Goal: Task Accomplishment & Management: Manage account settings

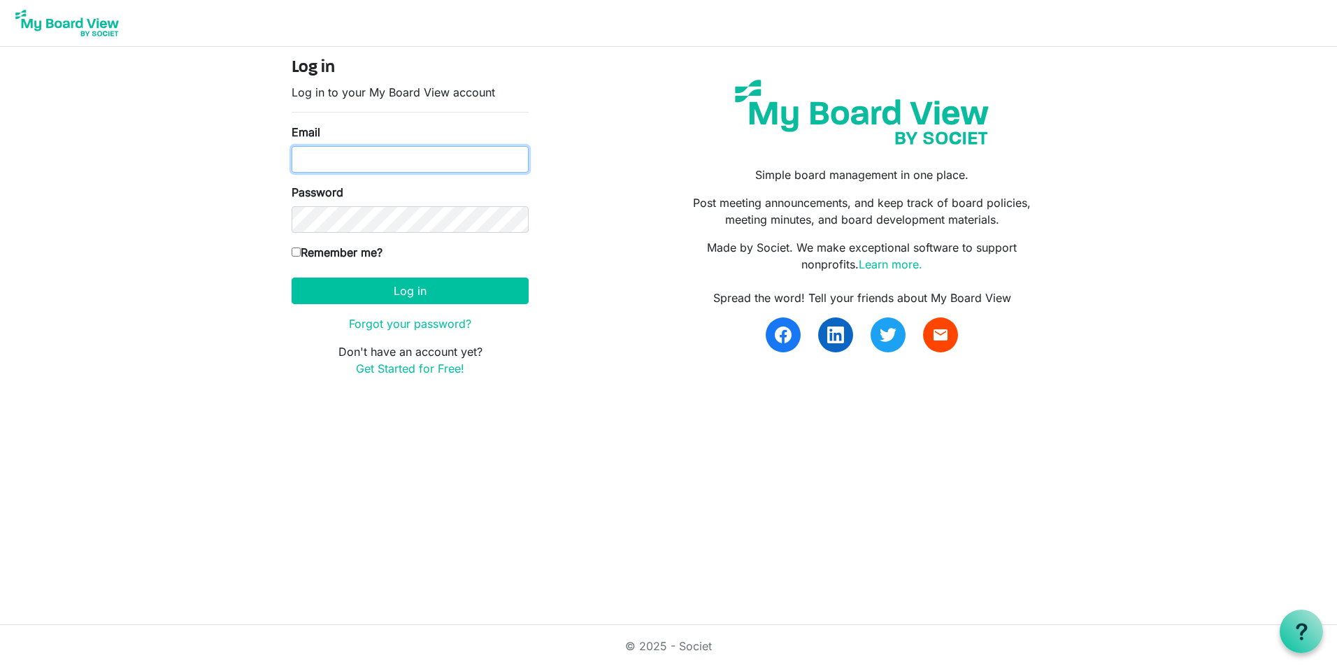
click at [341, 159] on input "Email" at bounding box center [410, 159] width 237 height 27
type input "[EMAIL_ADDRESS][DOMAIN_NAME]"
click at [293, 250] on input "Remember me?" at bounding box center [296, 252] width 9 height 9
checkbox input "true"
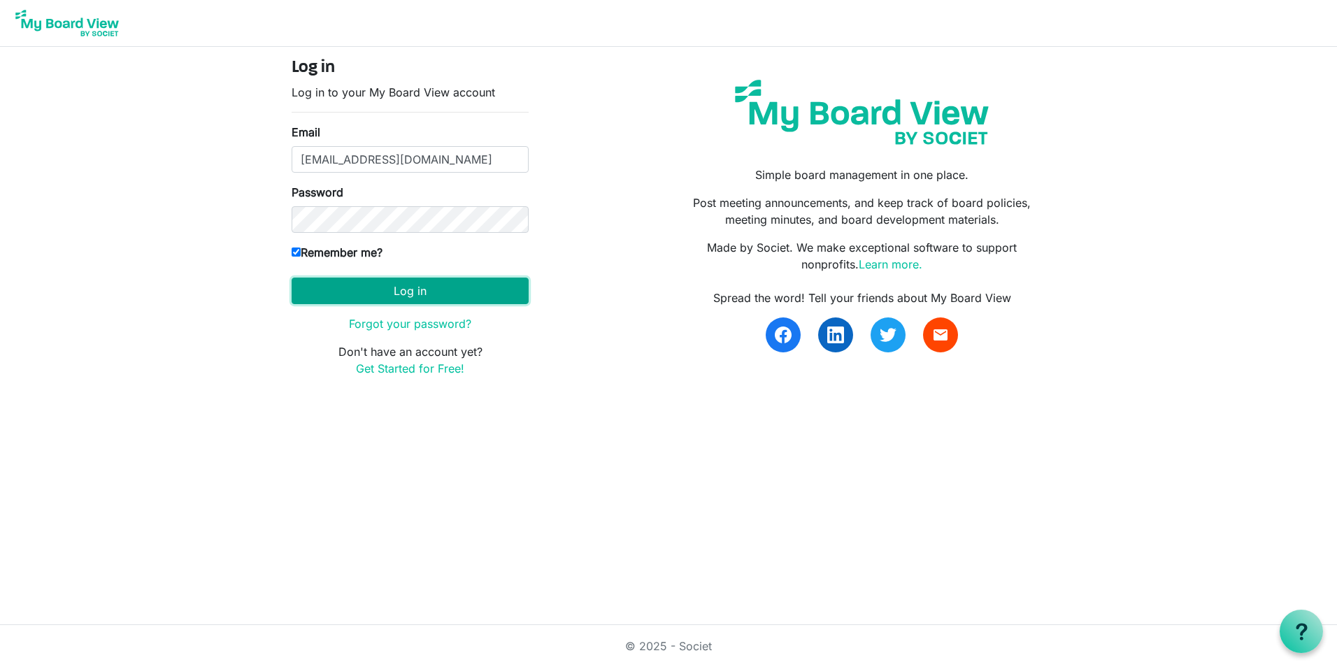
click at [399, 291] on button "Log in" at bounding box center [410, 291] width 237 height 27
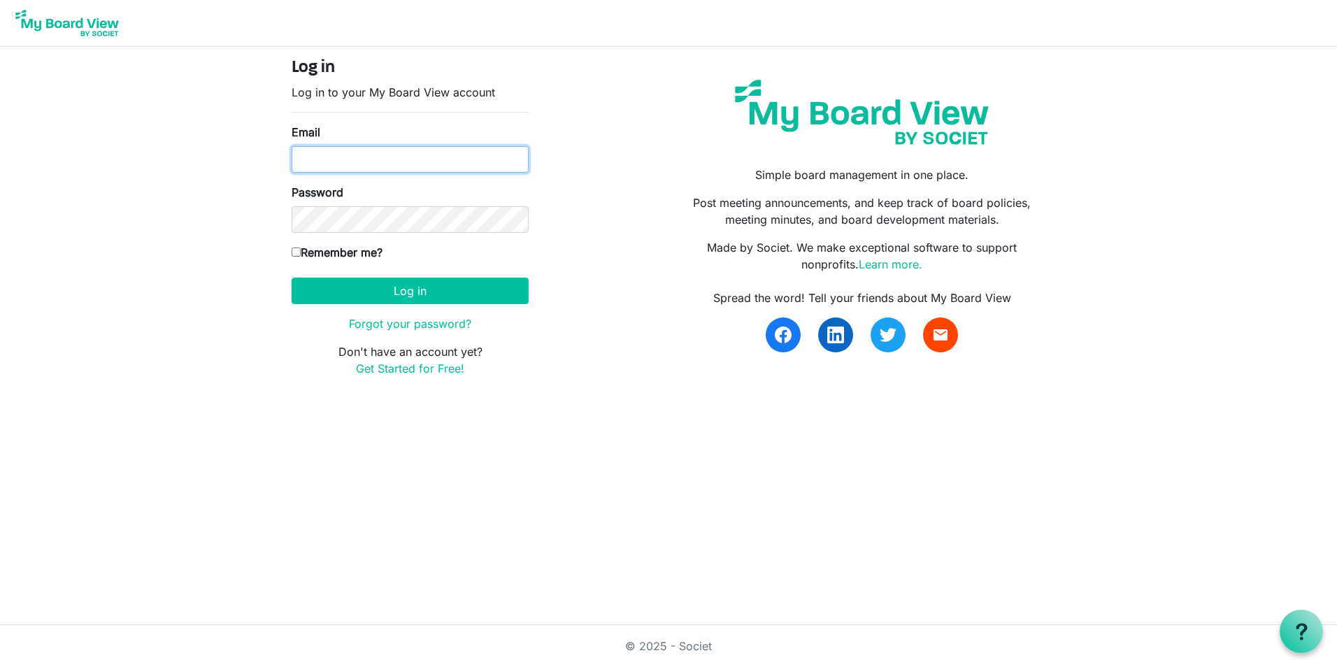
click at [382, 160] on input "Email" at bounding box center [410, 159] width 237 height 27
type input "[EMAIL_ADDRESS][DOMAIN_NAME]"
click at [297, 255] on input "Remember me?" at bounding box center [296, 252] width 9 height 9
checkbox input "true"
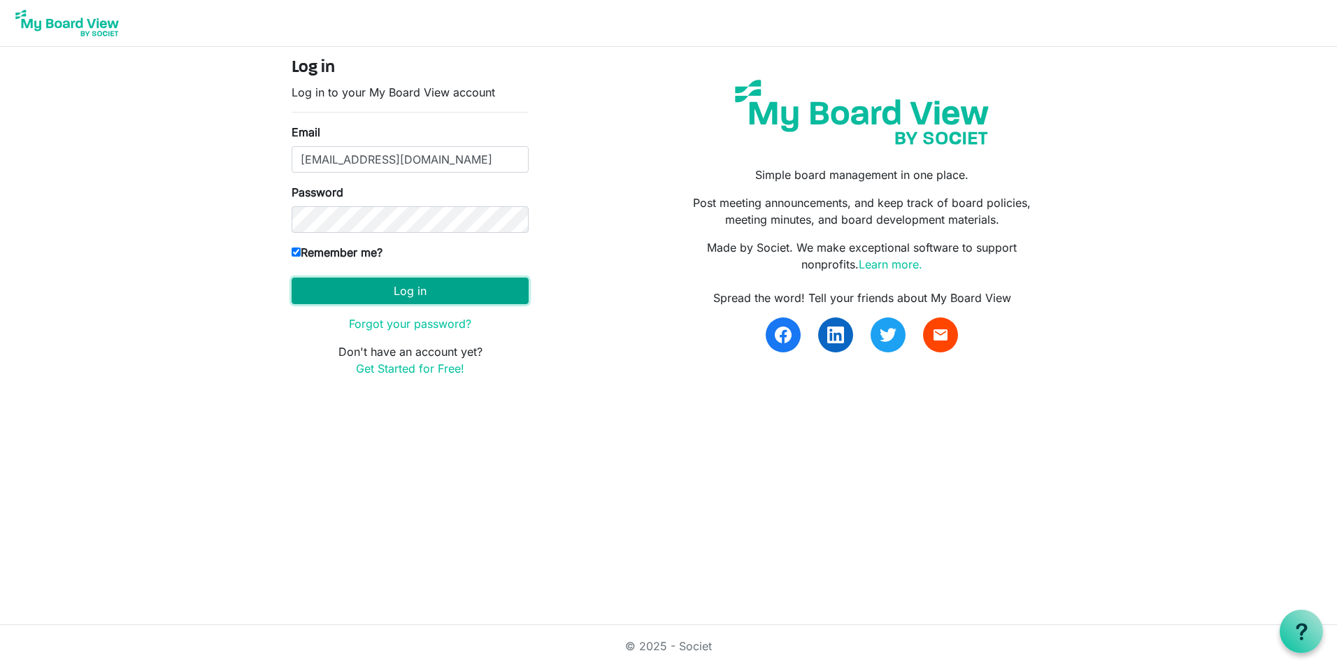
click at [395, 290] on button "Log in" at bounding box center [410, 291] width 237 height 27
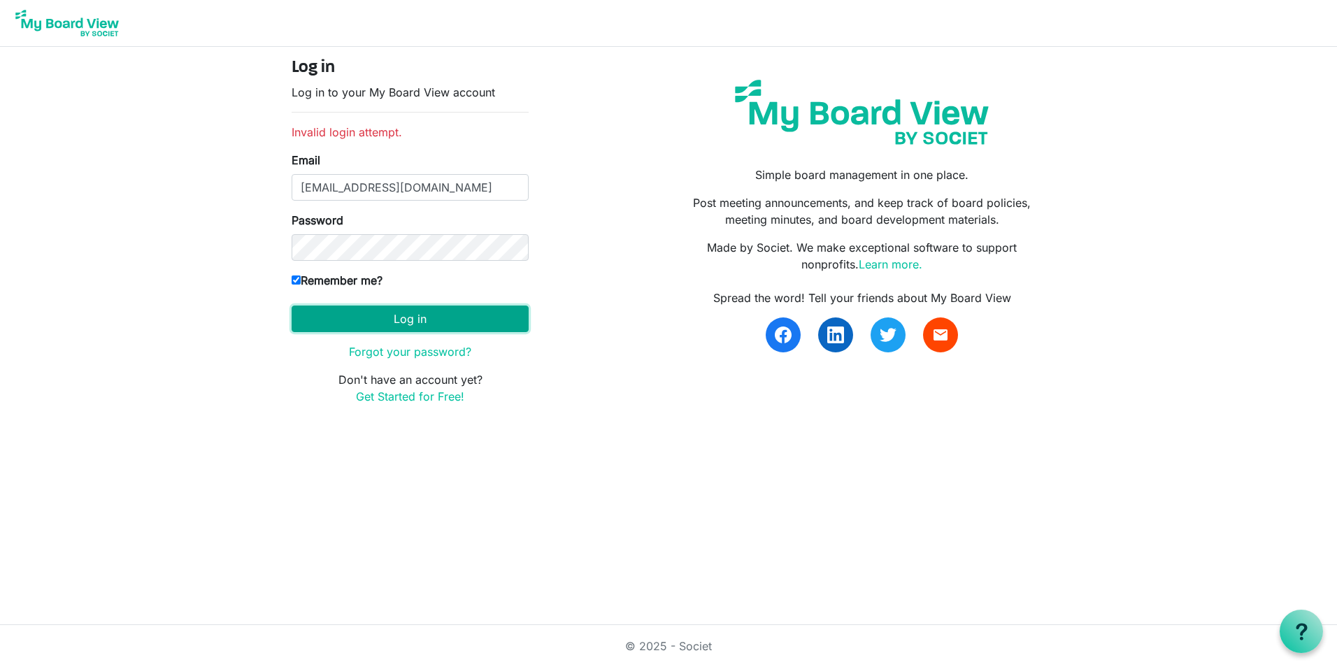
click at [398, 317] on button "Log in" at bounding box center [410, 319] width 237 height 27
click at [395, 356] on link "Forgot your password?" at bounding box center [410, 352] width 122 height 14
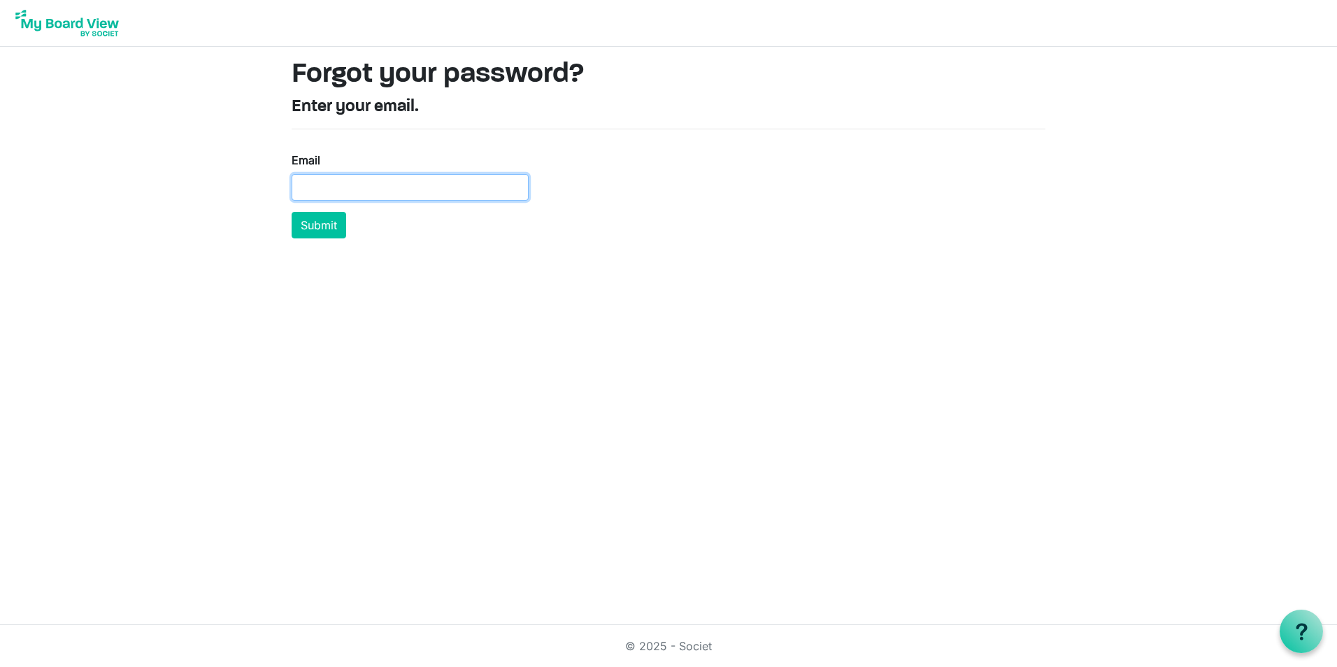
click at [325, 193] on input "Email" at bounding box center [410, 187] width 237 height 27
type input "[EMAIL_ADDRESS][DOMAIN_NAME]"
click at [318, 226] on button "Submit" at bounding box center [319, 225] width 55 height 27
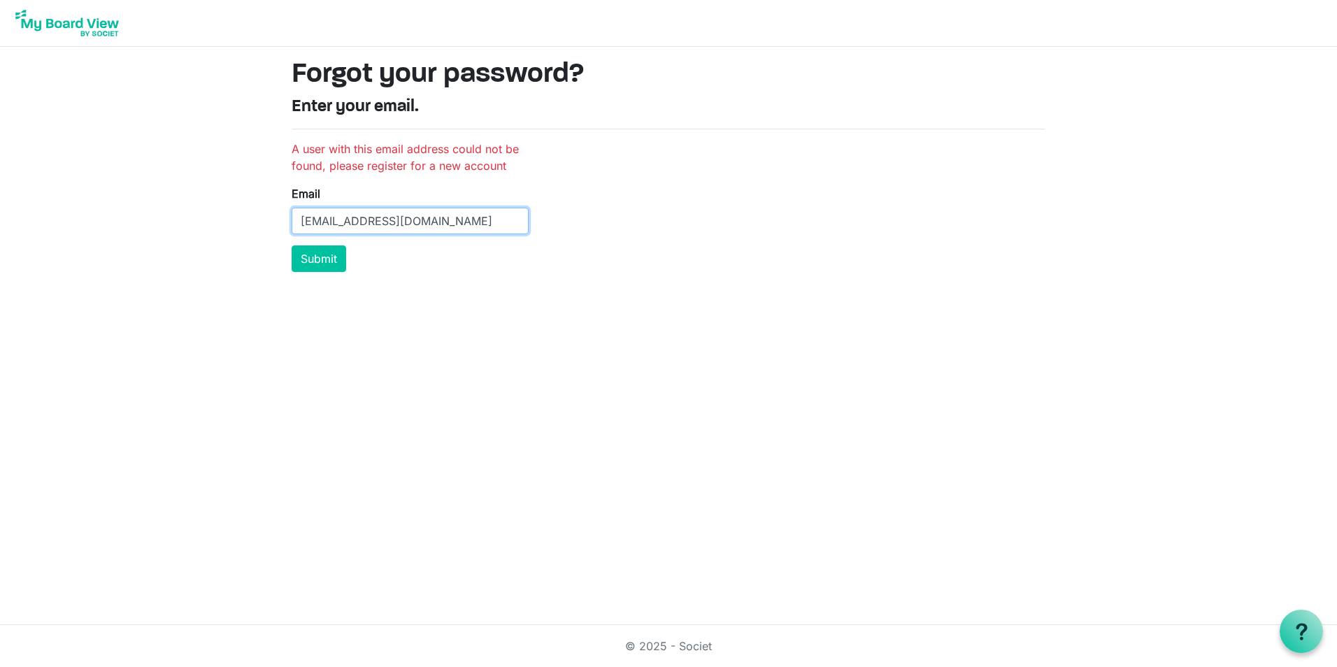
click at [427, 222] on input "hcarruthers@telus.net" at bounding box center [410, 221] width 237 height 27
drag, startPoint x: 421, startPoint y: 221, endPoint x: 259, endPoint y: 241, distance: 162.7
click at [286, 232] on div "A user with this email address could not be found, please register for a new ac…" at bounding box center [410, 206] width 258 height 131
type input "[EMAIL_ADDRESS][PERSON_NAME][DOMAIN_NAME]"
click at [312, 262] on button "Submit" at bounding box center [319, 258] width 55 height 27
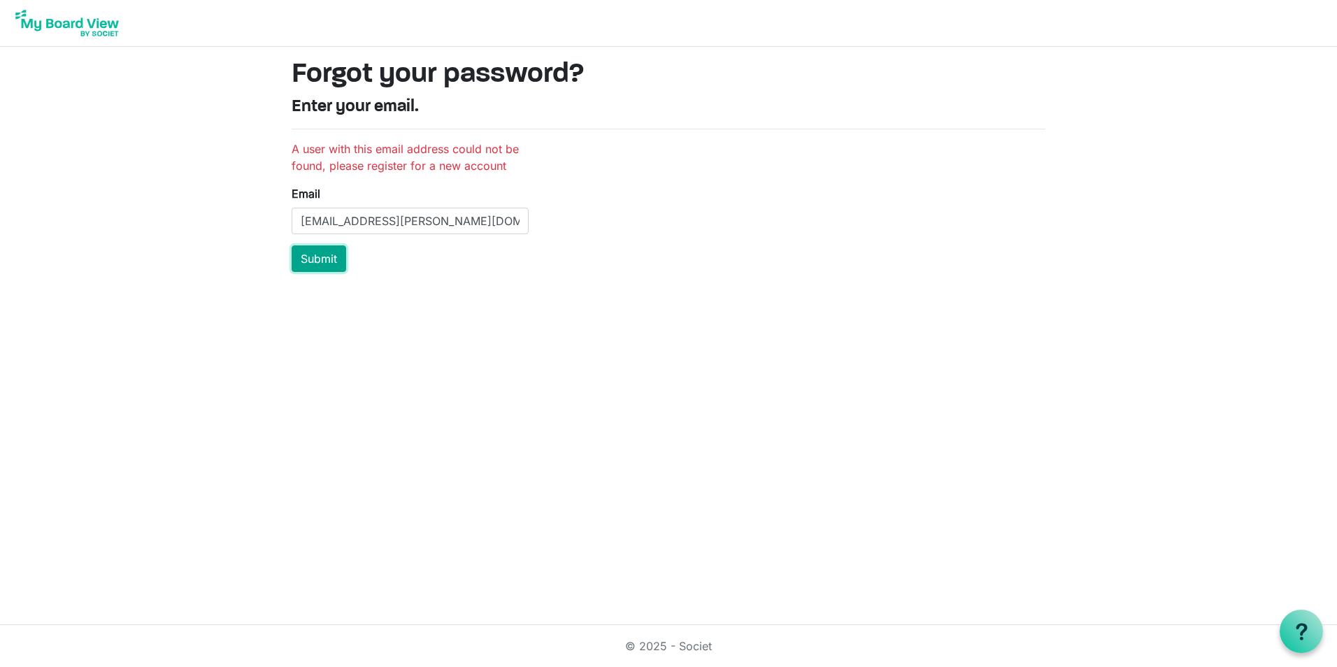
click at [313, 261] on button "Submit" at bounding box center [319, 258] width 55 height 27
click at [316, 259] on button "Submit" at bounding box center [319, 258] width 55 height 27
